Goal: Task Accomplishment & Management: Manage account settings

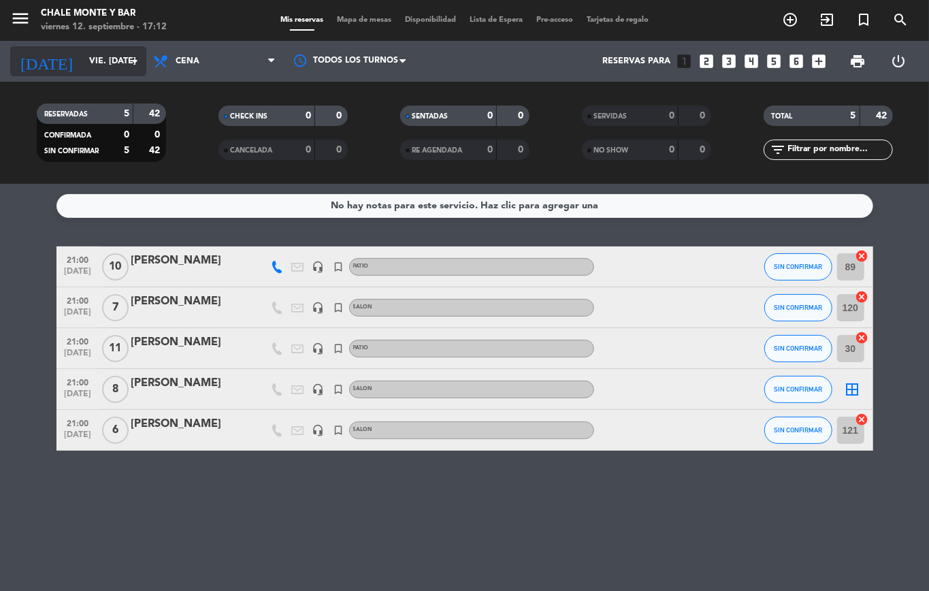
click at [82, 60] on input "vie. [DATE]" at bounding box center [139, 61] width 115 height 23
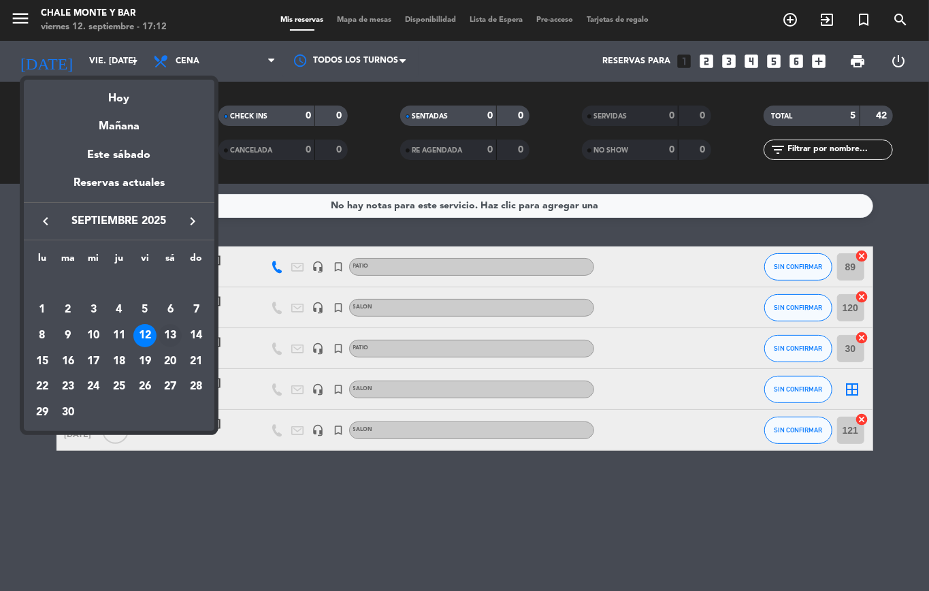
click at [170, 338] on div "13" at bounding box center [170, 335] width 23 height 23
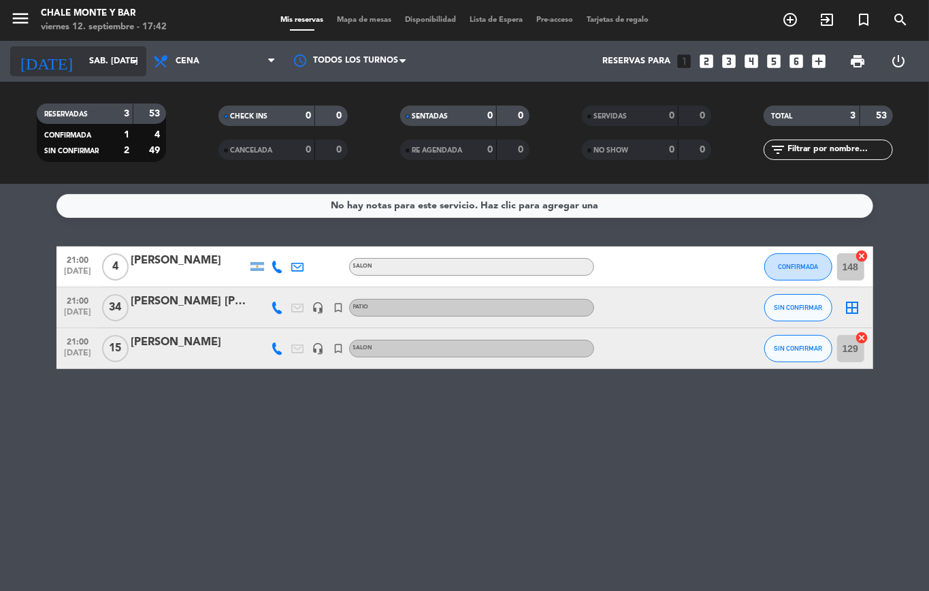
click at [115, 67] on input "sáb. [DATE]" at bounding box center [139, 61] width 115 height 23
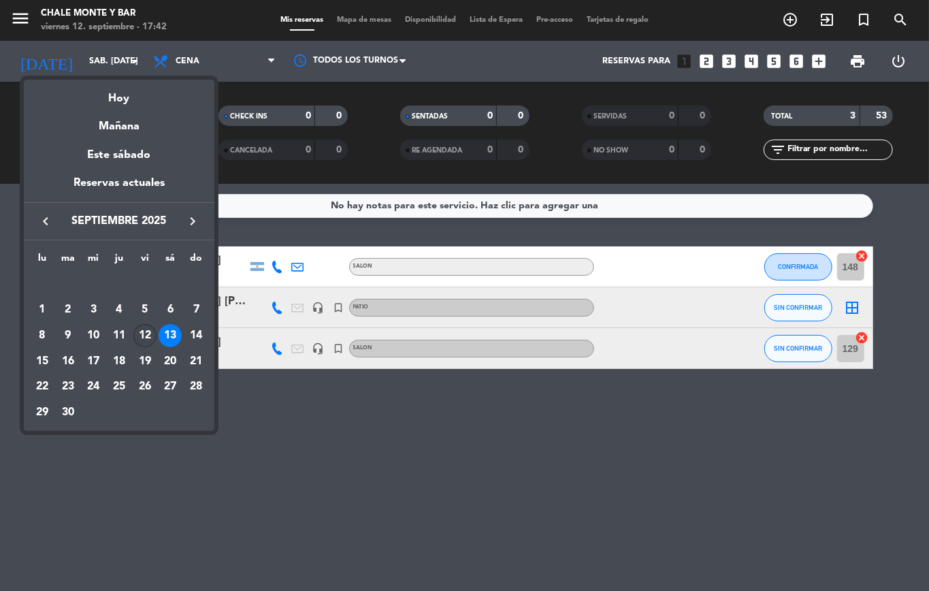
click at [142, 328] on div "12" at bounding box center [144, 335] width 23 height 23
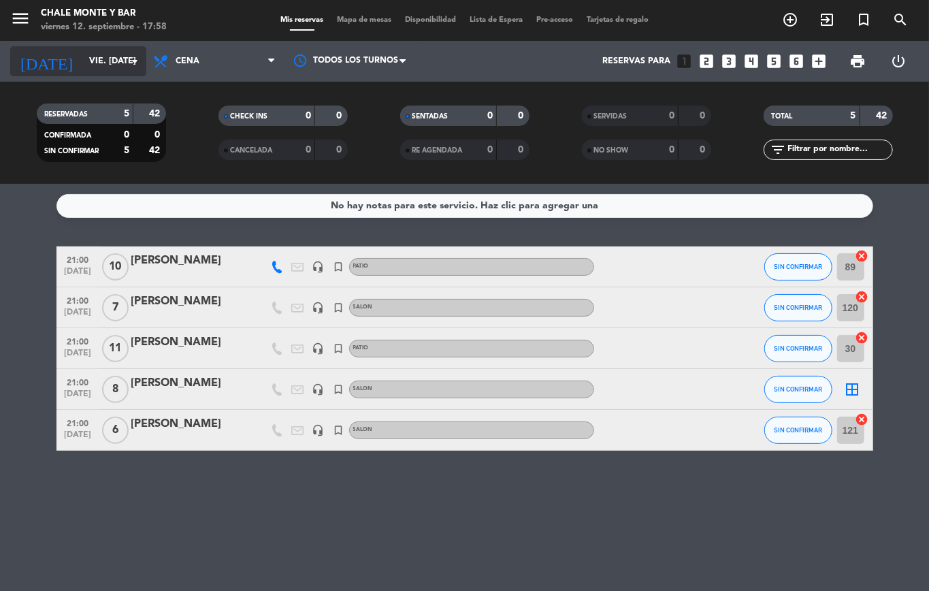
click at [131, 48] on div "[DATE] vie. [DATE] arrow_drop_down" at bounding box center [78, 61] width 136 height 30
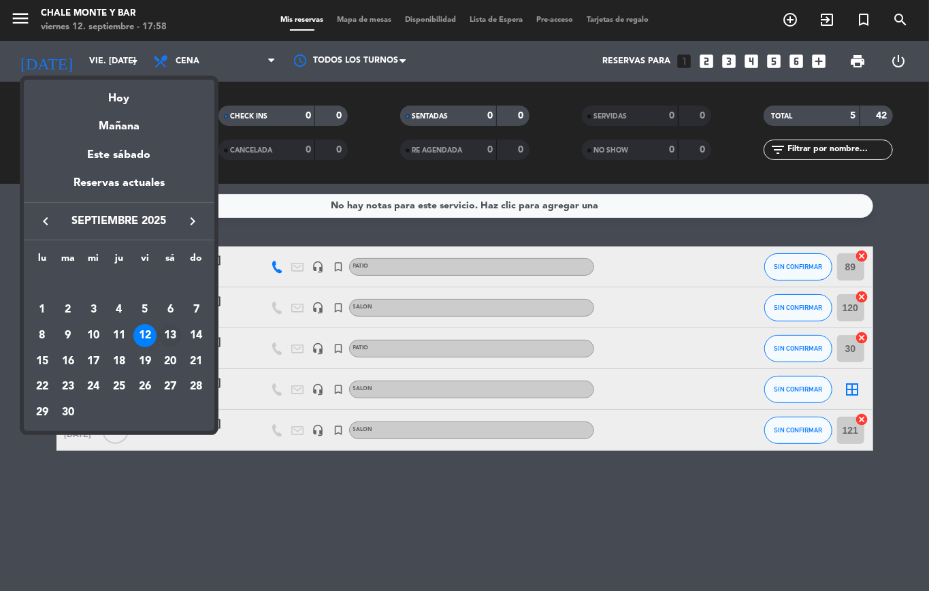
click at [168, 341] on div "13" at bounding box center [170, 335] width 23 height 23
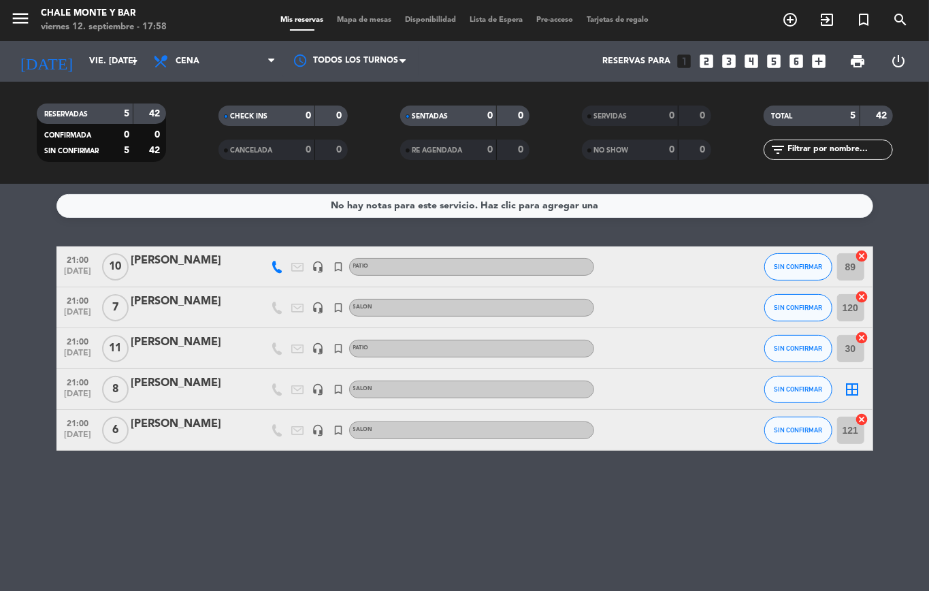
type input "sáb. [DATE]"
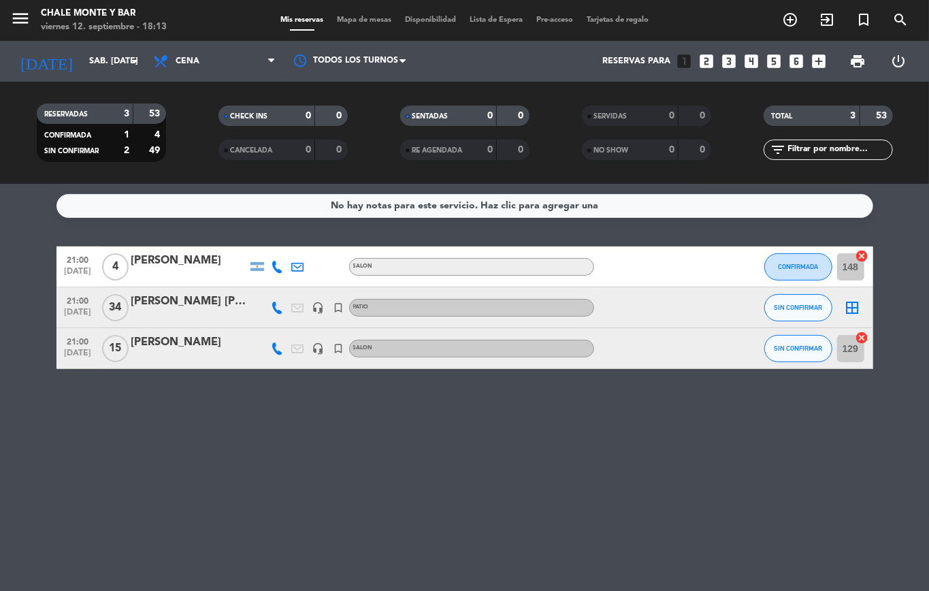
click at [168, 263] on div "[PERSON_NAME]" at bounding box center [189, 261] width 116 height 18
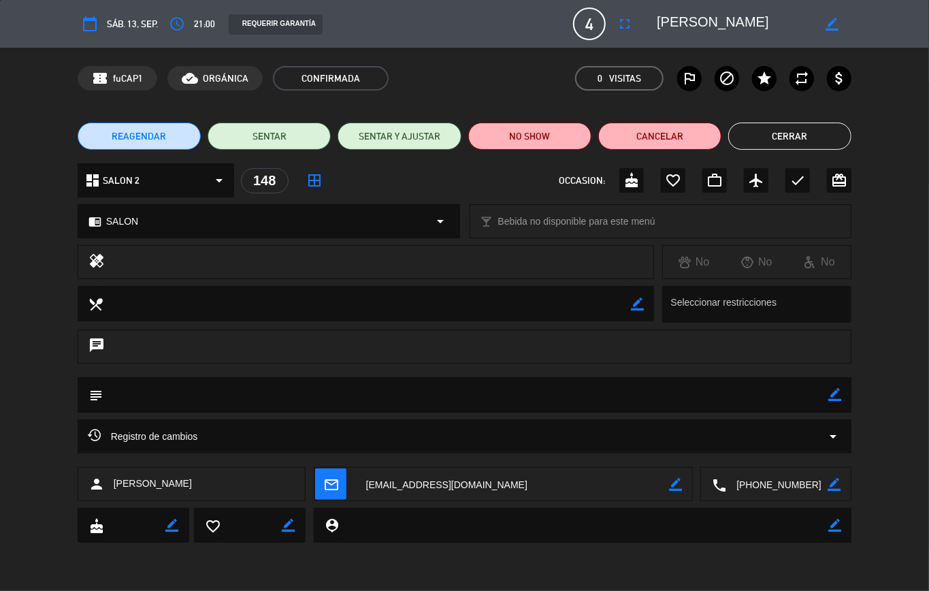
click at [155, 143] on button "REAGENDAR" at bounding box center [139, 136] width 123 height 27
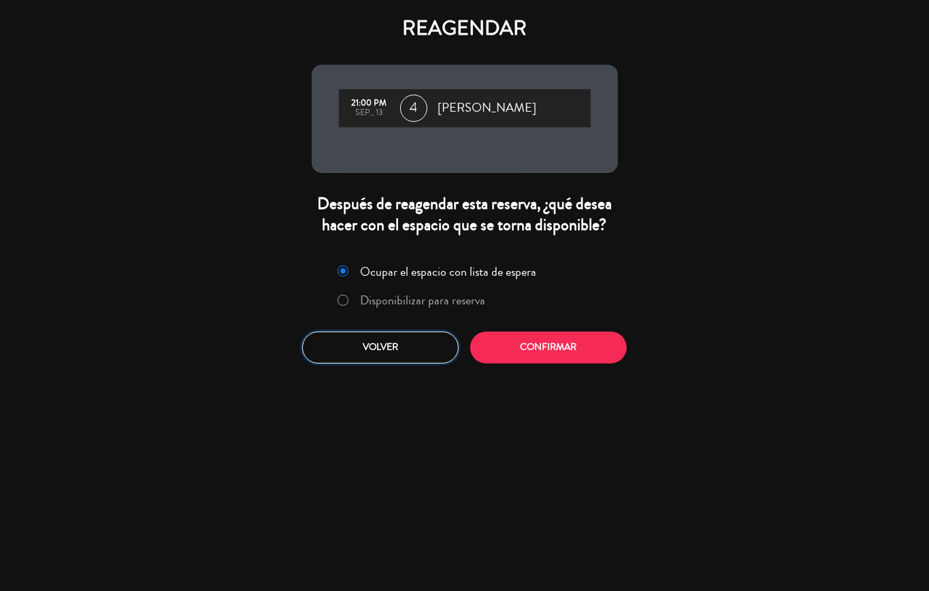
click at [374, 344] on button "Volver" at bounding box center [380, 348] width 157 height 32
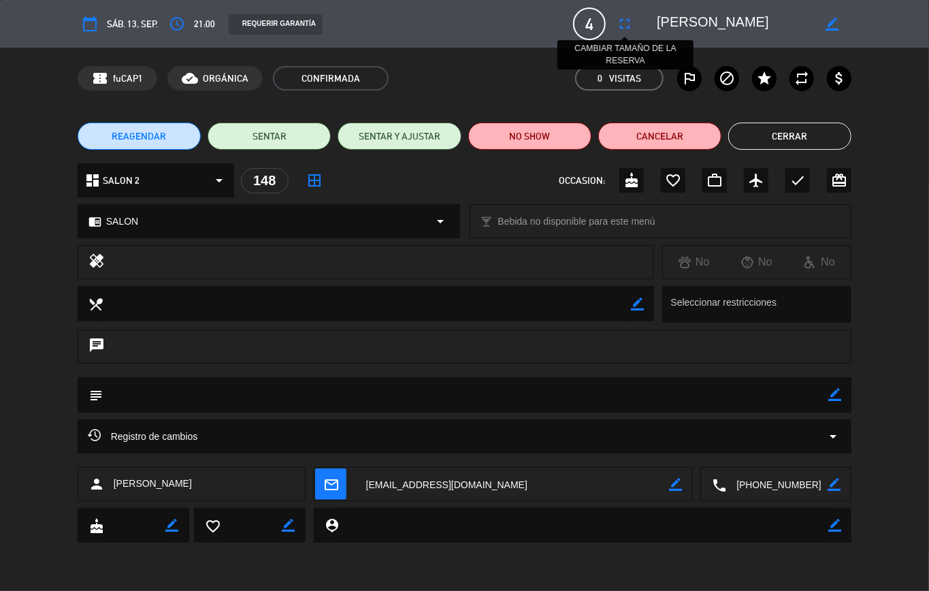
click at [625, 23] on icon "fullscreen" at bounding box center [625, 24] width 16 height 16
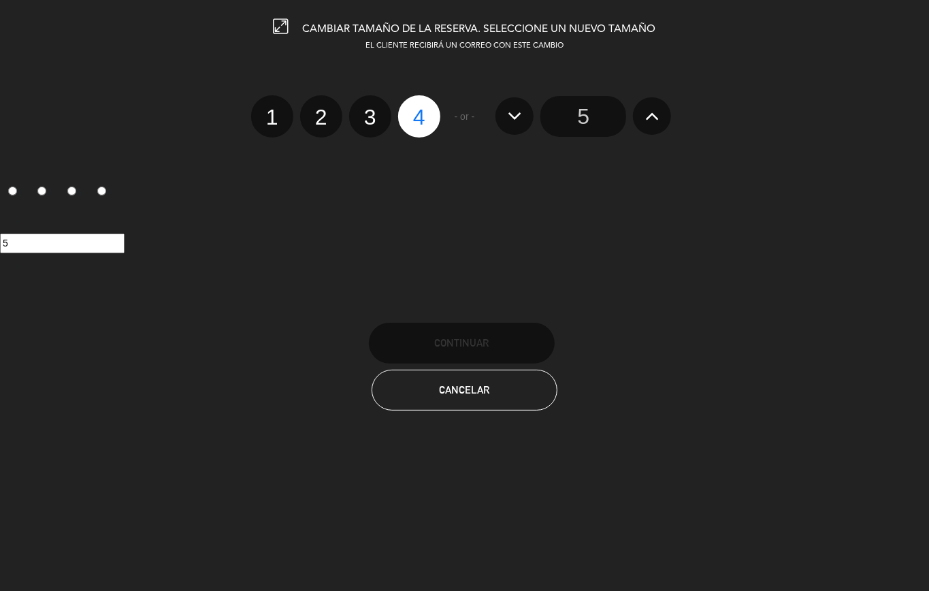
click at [639, 118] on button at bounding box center [652, 115] width 38 height 37
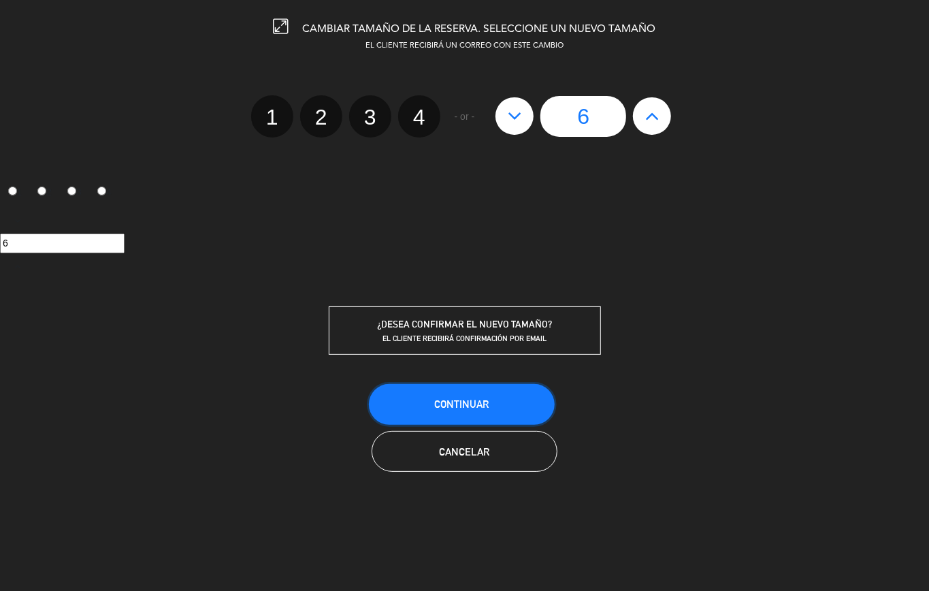
click at [532, 396] on button "Continuar" at bounding box center [462, 404] width 186 height 41
